Goal: Transaction & Acquisition: Purchase product/service

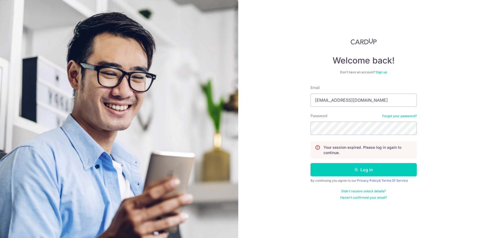
type input "[EMAIL_ADDRESS][DOMAIN_NAME]"
click at [363, 170] on button "Log in" at bounding box center [363, 169] width 106 height 13
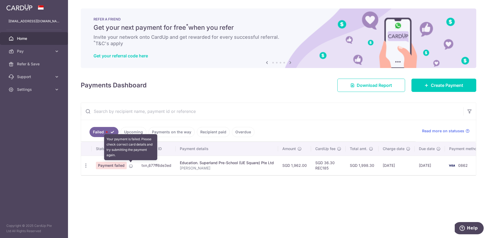
click at [131, 165] on icon at bounding box center [131, 166] width 4 height 4
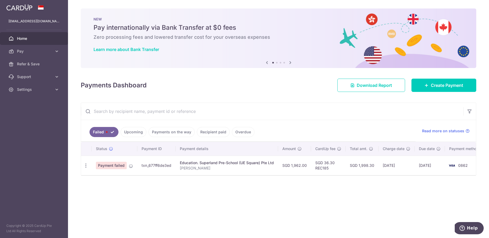
click at [118, 165] on span "Payment failed" at bounding box center [111, 165] width 31 height 7
click at [84, 164] on icon "button" at bounding box center [86, 166] width 6 height 6
click at [105, 176] on link "Update payment" at bounding box center [108, 180] width 55 height 13
radio input "true"
type input "1,962.00"
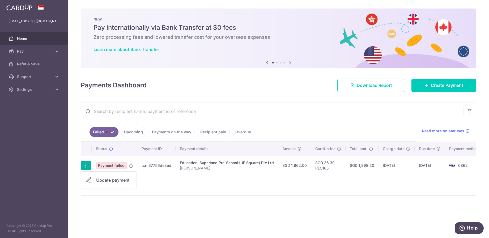
type input "[PERSON_NAME]"
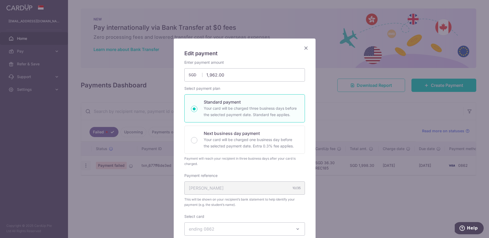
type input "REC185"
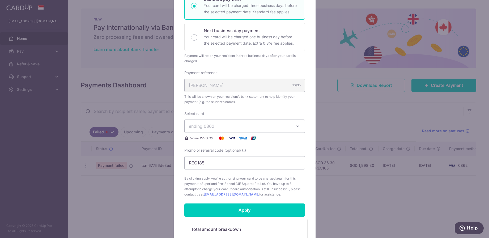
scroll to position [103, 0]
click at [296, 125] on icon "button" at bounding box center [297, 125] width 5 height 5
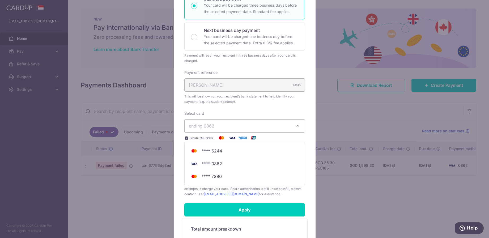
click at [296, 125] on icon "button" at bounding box center [297, 125] width 5 height 5
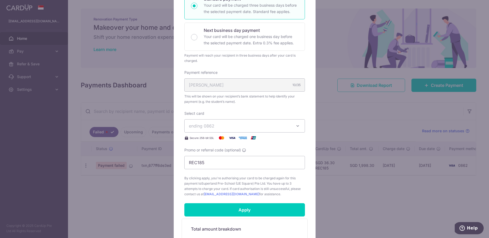
click at [265, 125] on span "ending 0862" at bounding box center [240, 126] width 102 height 6
click at [237, 177] on span "**** 7380" at bounding box center [245, 176] width 112 height 6
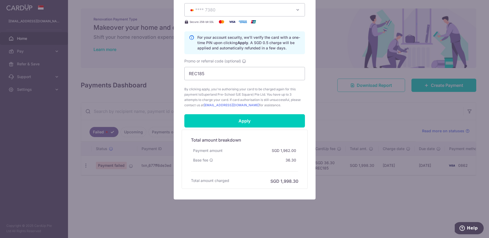
scroll to position [219, 0]
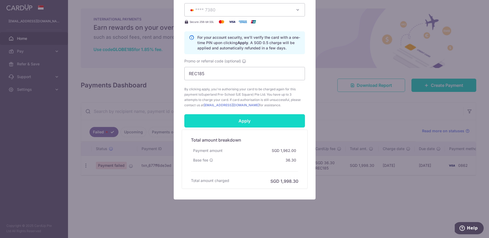
click at [233, 121] on input "Apply" at bounding box center [244, 120] width 121 height 13
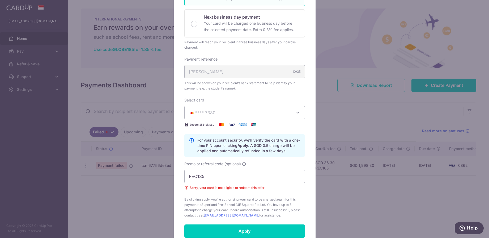
scroll to position [117, 0]
click at [236, 109] on button "**** 7380" at bounding box center [244, 112] width 121 height 13
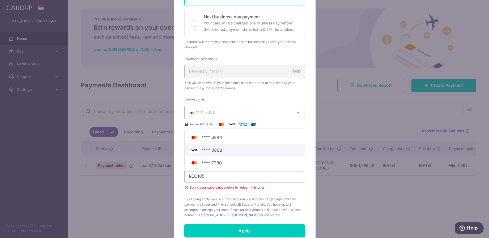
click at [230, 152] on span "**** 0862" at bounding box center [245, 150] width 112 height 6
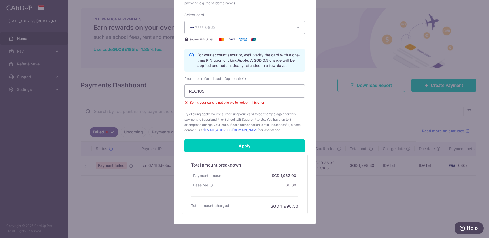
scroll to position [202, 0]
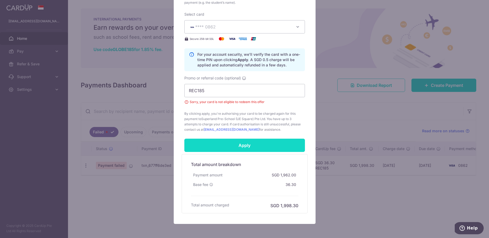
click at [244, 145] on input "Apply" at bounding box center [244, 145] width 121 height 13
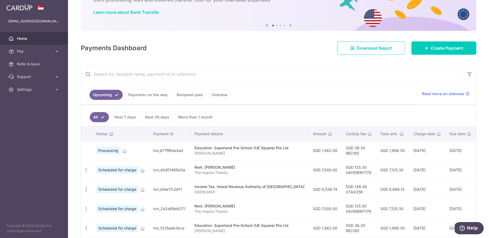
scroll to position [38, 0]
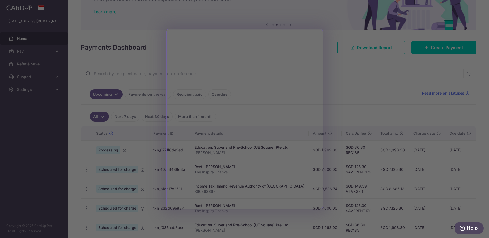
click at [341, 72] on div at bounding box center [247, 120] width 494 height 240
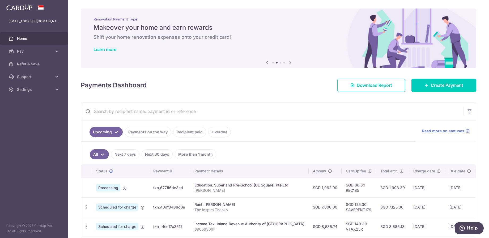
scroll to position [0, 0]
click at [423, 87] on link "Create Payment" at bounding box center [443, 85] width 65 height 13
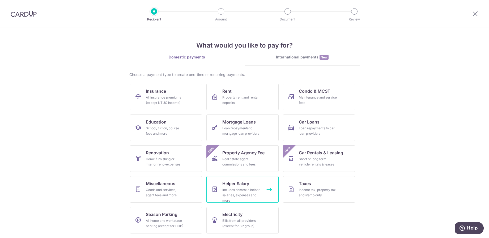
click at [249, 185] on span "Helper Salary" at bounding box center [235, 183] width 27 height 6
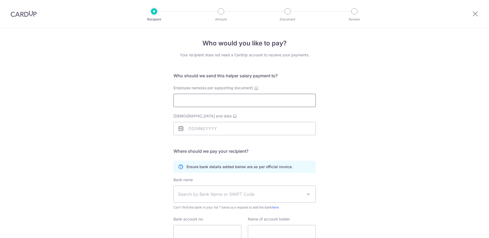
click at [221, 102] on input "Employee name(as per supporting document)" at bounding box center [244, 100] width 142 height 13
type input "Bill Qibiao Sun"
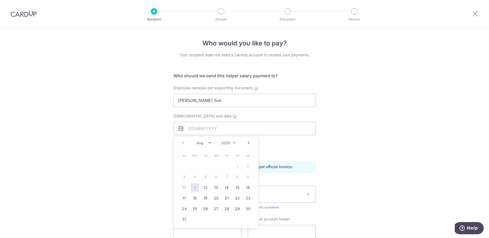
click at [349, 132] on div "Who would you like to pay? Your recipient does not need a CardUp account to rec…" at bounding box center [244, 154] width 489 height 253
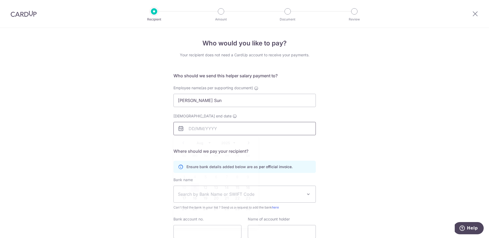
click at [223, 132] on input "Employment contract end date" at bounding box center [244, 128] width 142 height 13
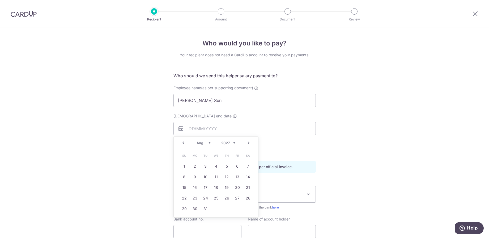
click at [182, 143] on link "Prev" at bounding box center [183, 143] width 6 height 6
click at [205, 199] on link "20" at bounding box center [205, 198] width 8 height 8
type input "[DATE]"
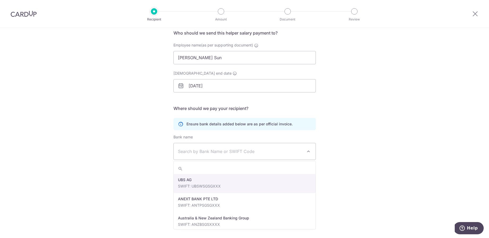
scroll to position [43, 0]
click at [223, 153] on span "Search by Bank Name or SWIFT Code" at bounding box center [240, 151] width 125 height 6
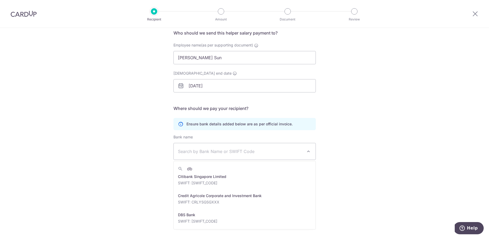
scroll to position [0, 0]
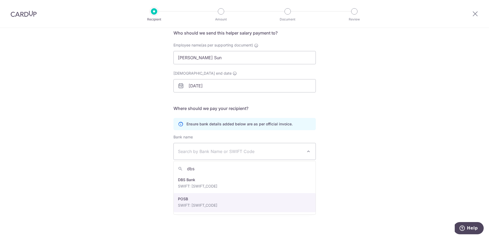
type input "dbs"
select select "19"
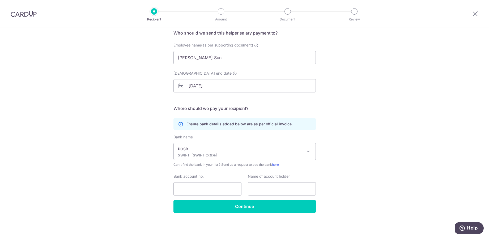
scroll to position [43, 0]
click at [218, 187] on input "Bank account no." at bounding box center [207, 188] width 68 height 13
type input "107873767"
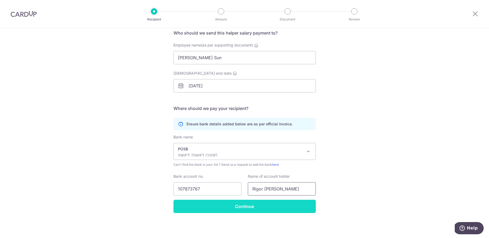
type input "Rigor Novie Grace"
click at [237, 208] on input "Continue" at bounding box center [244, 206] width 142 height 13
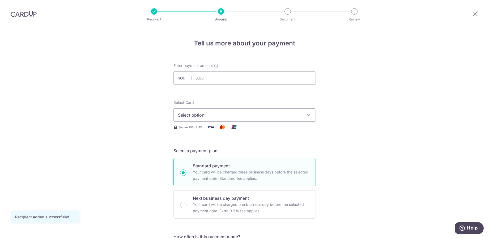
click at [239, 114] on span "Select option" at bounding box center [240, 115] width 124 height 6
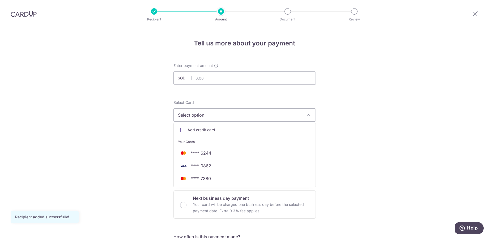
click at [230, 165] on span "**** 0862" at bounding box center [244, 165] width 133 height 6
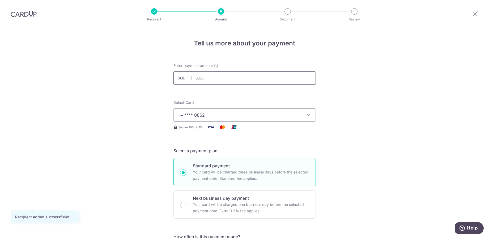
click at [208, 79] on input "text" at bounding box center [244, 77] width 142 height 13
type input "920.00"
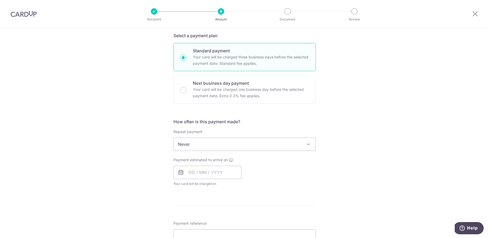
click at [233, 148] on span "Never" at bounding box center [245, 144] width 142 height 13
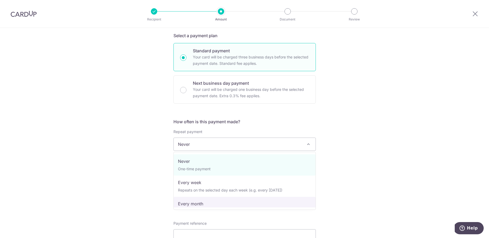
select select "3"
type input "20/04/2027"
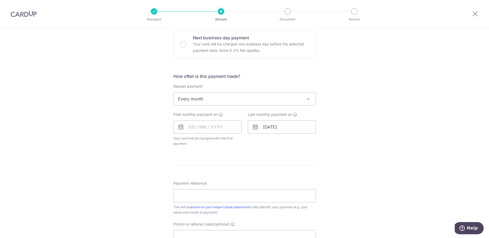
scroll to position [161, 0]
click at [213, 131] on input "text" at bounding box center [207, 126] width 68 height 13
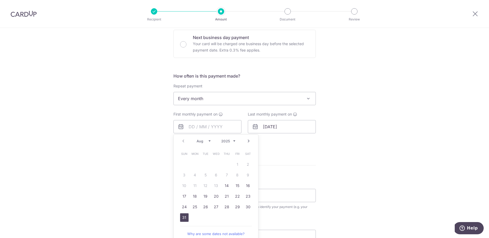
click at [183, 218] on link "31" at bounding box center [184, 217] width 8 height 8
type input "31/08/2025"
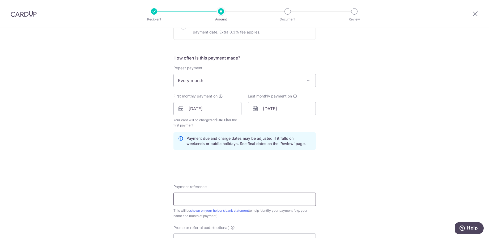
click at [221, 199] on input "Payment reference" at bounding box center [244, 198] width 142 height 13
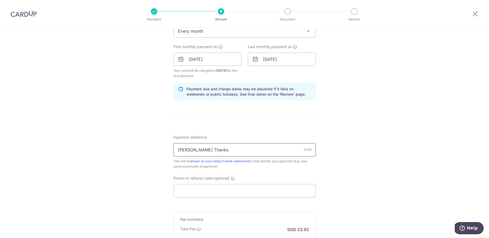
scroll to position [233, 0]
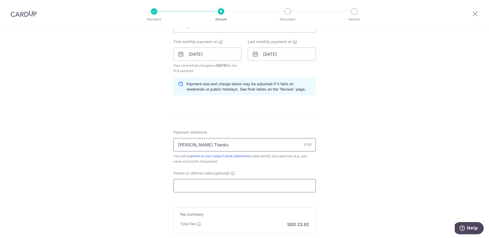
type input "Bill Grace Thanks"
click at [223, 190] on input "Promo or referral code (optional)" at bounding box center [244, 185] width 142 height 13
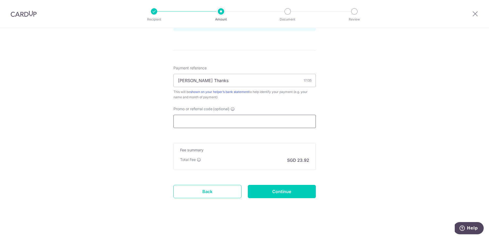
scroll to position [297, 0]
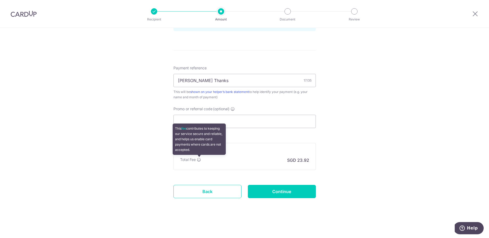
click at [198, 160] on icon at bounding box center [199, 159] width 4 height 4
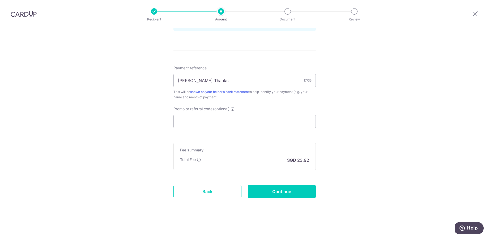
click at [278, 162] on div "Total Fee SGD 23.92" at bounding box center [244, 160] width 129 height 6
click at [299, 161] on p "SGD 23.92" at bounding box center [298, 160] width 22 height 6
drag, startPoint x: 273, startPoint y: 159, endPoint x: 314, endPoint y: 160, distance: 40.4
click at [314, 160] on div "Fee summary Base fee Extend fee Next-day fee Total Fee SGD 23.92" at bounding box center [244, 156] width 142 height 27
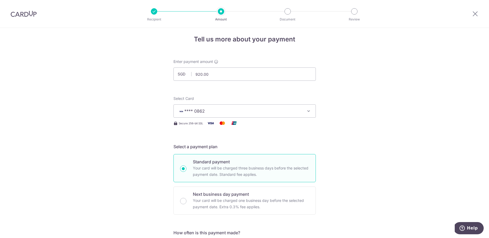
scroll to position [0, 0]
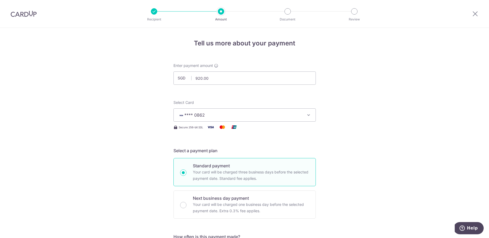
click at [254, 117] on span "**** 0862" at bounding box center [240, 115] width 124 height 6
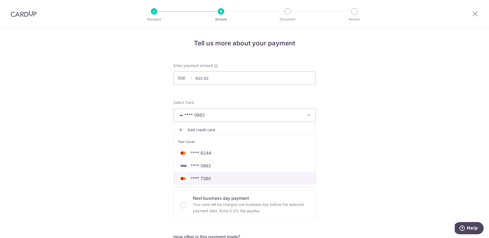
click at [229, 178] on span "**** 7380" at bounding box center [244, 178] width 133 height 6
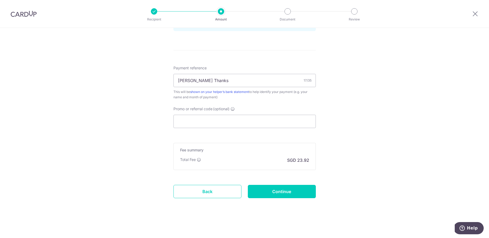
scroll to position [297, 0]
click at [268, 123] on input "Promo or referral code (optional)" at bounding box center [244, 121] width 142 height 13
click at [200, 161] on icon at bounding box center [199, 159] width 4 height 4
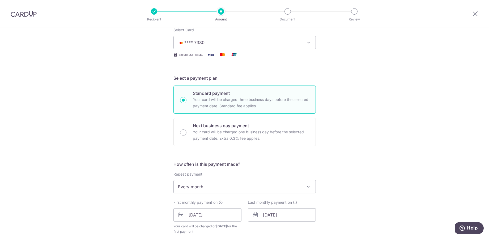
scroll to position [72, 0]
click at [360, 167] on div "Tell us more about your payment Enter payment amount SGD 920.00 920.00 Recipien…" at bounding box center [244, 209] width 489 height 507
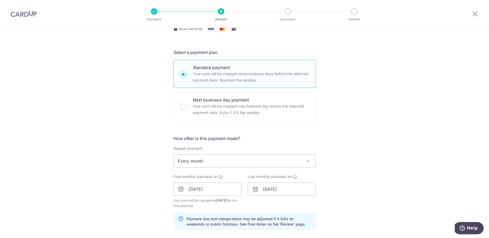
scroll to position [99, 0]
click at [346, 185] on div "Tell us more about your payment Enter payment amount SGD 920.00 920.00 Recipien…" at bounding box center [244, 182] width 489 height 507
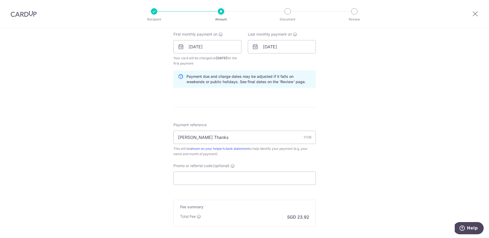
scroll to position [241, 0]
click at [346, 184] on div "Tell us more about your payment Enter payment amount SGD 920.00 920.00 Recipien…" at bounding box center [244, 40] width 489 height 507
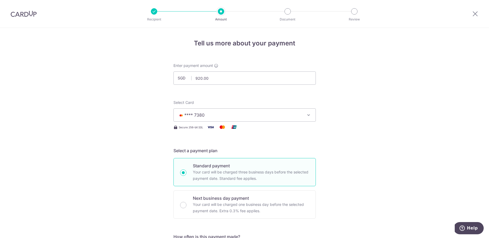
scroll to position [0, 0]
click at [469, 228] on span "Help" at bounding box center [472, 228] width 11 height 5
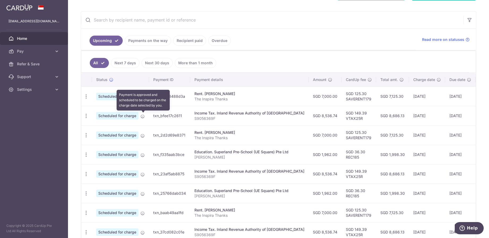
click at [142, 116] on icon at bounding box center [142, 116] width 4 height 4
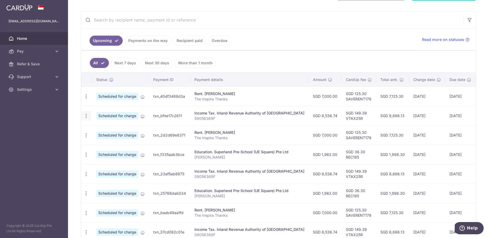
click at [86, 99] on icon "button" at bounding box center [86, 97] width 6 height 6
click at [190, 115] on td "Income Tax. Inland Revenue Authority of Singapore S9056369F" at bounding box center [249, 115] width 118 height 19
click at [84, 99] on icon "button" at bounding box center [86, 97] width 6 height 6
click at [110, 144] on span "Cancel payment" at bounding box center [115, 143] width 36 height 6
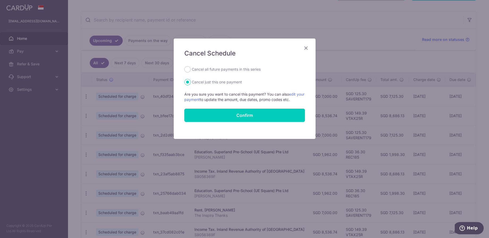
click at [233, 69] on label "Cancel all future payments in this series" at bounding box center [226, 69] width 69 height 6
click at [191, 69] on input "Cancel all future payments in this series" at bounding box center [187, 69] width 6 height 6
radio input "true"
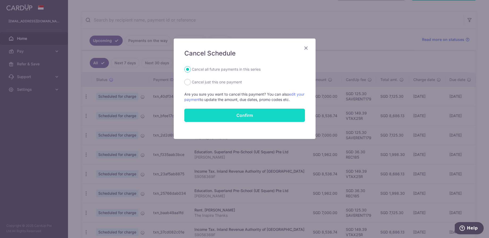
click at [251, 112] on input "Confirm" at bounding box center [244, 115] width 121 height 13
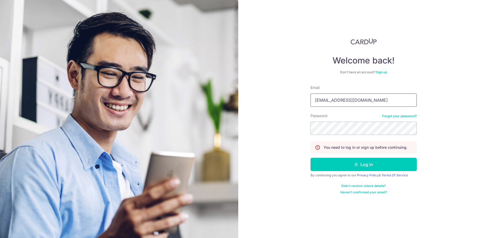
type input "[EMAIL_ADDRESS][DOMAIN_NAME]"
click at [358, 166] on icon "submit" at bounding box center [356, 164] width 4 height 4
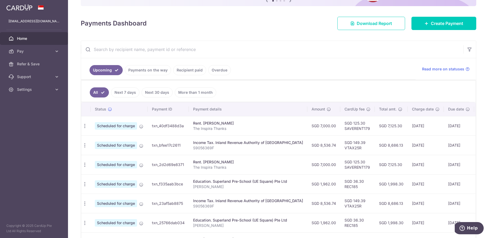
scroll to position [0, 1]
click at [86, 129] on icon "button" at bounding box center [86, 126] width 6 height 6
click at [114, 174] on span "Cancel payment" at bounding box center [114, 173] width 36 height 6
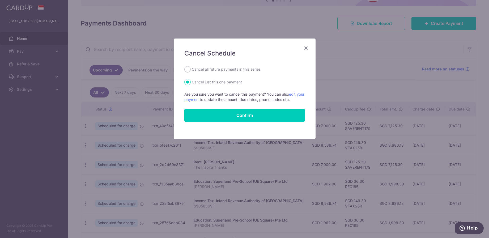
click at [226, 72] on label "Cancel all future payments in this series" at bounding box center [226, 69] width 69 height 6
click at [191, 72] on input "Cancel all future payments in this series" at bounding box center [187, 69] width 6 height 6
radio input "true"
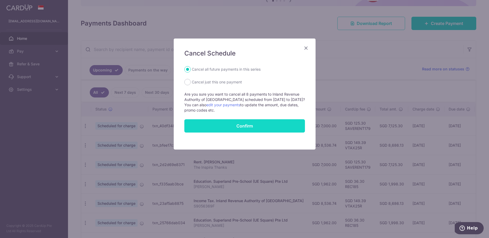
click at [250, 127] on input "Confirm" at bounding box center [244, 125] width 121 height 13
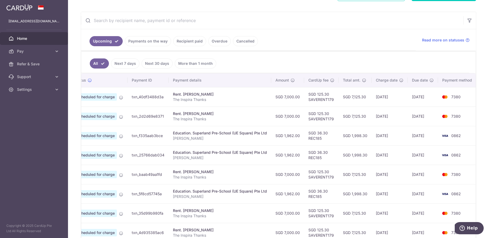
scroll to position [0, 7]
